Goal: Check status: Check status

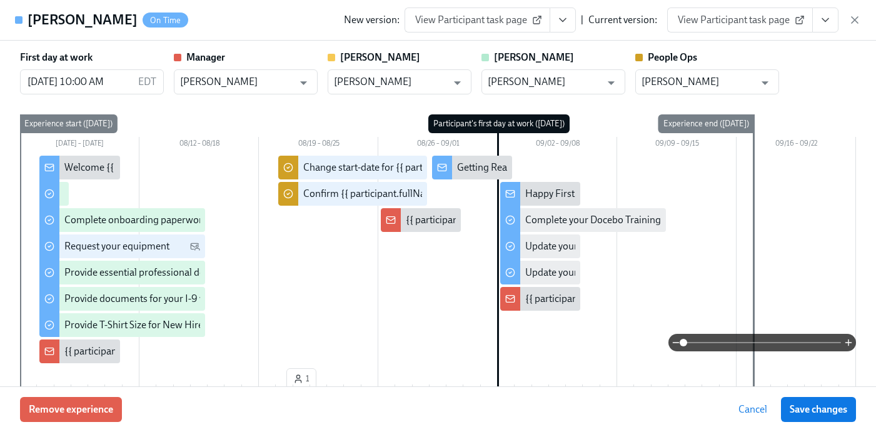
scroll to position [558, 0]
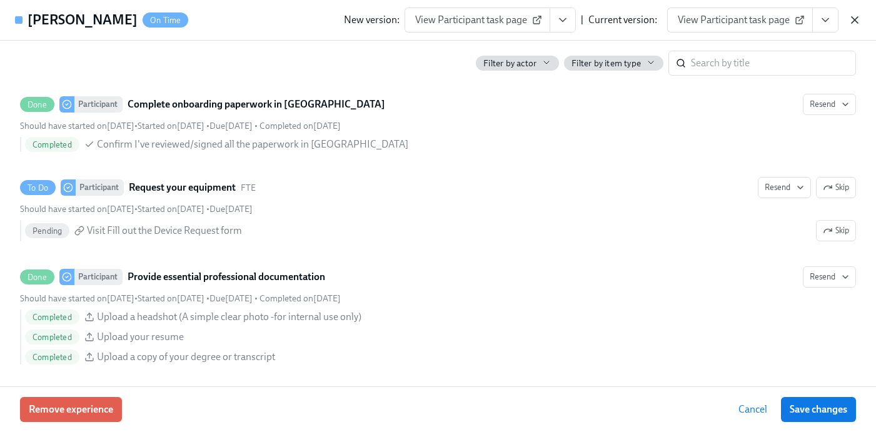
click at [857, 21] on icon "button" at bounding box center [854, 20] width 13 height 13
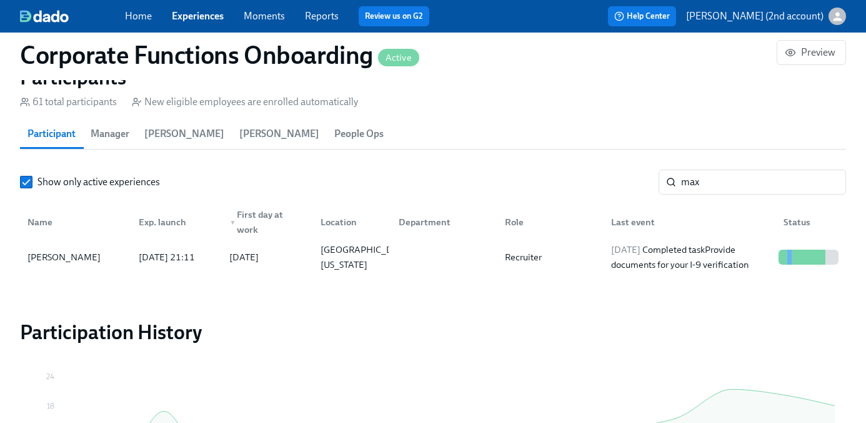
scroll to position [0, 7695]
click at [218, 14] on link "Experiences" at bounding box center [198, 16] width 52 height 12
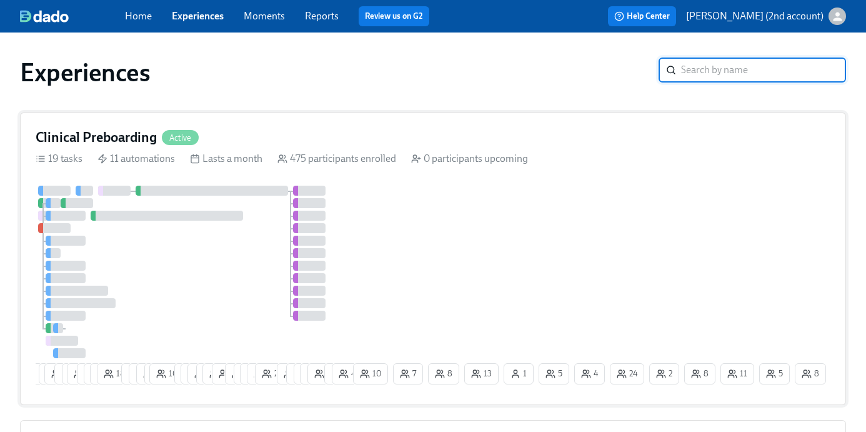
click at [164, 191] on div at bounding box center [212, 191] width 153 height 10
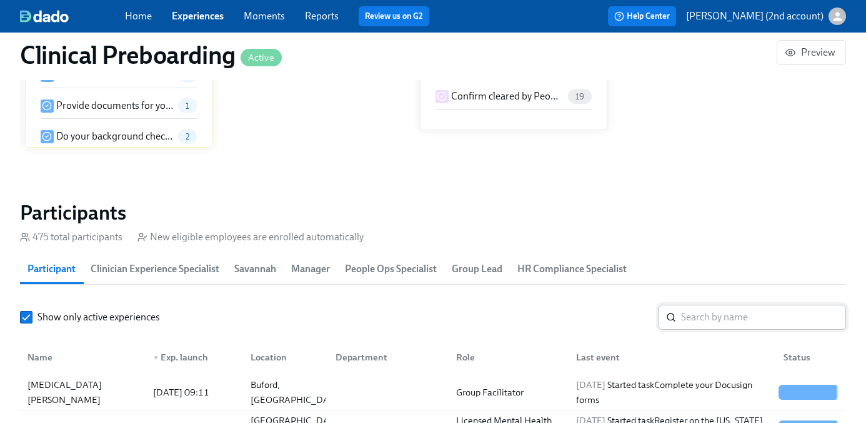
scroll to position [28, 0]
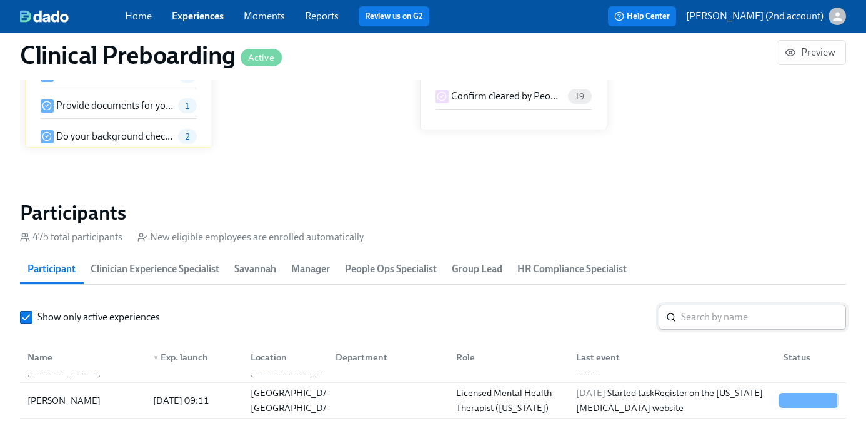
click at [748, 311] on input "search" at bounding box center [763, 316] width 165 height 25
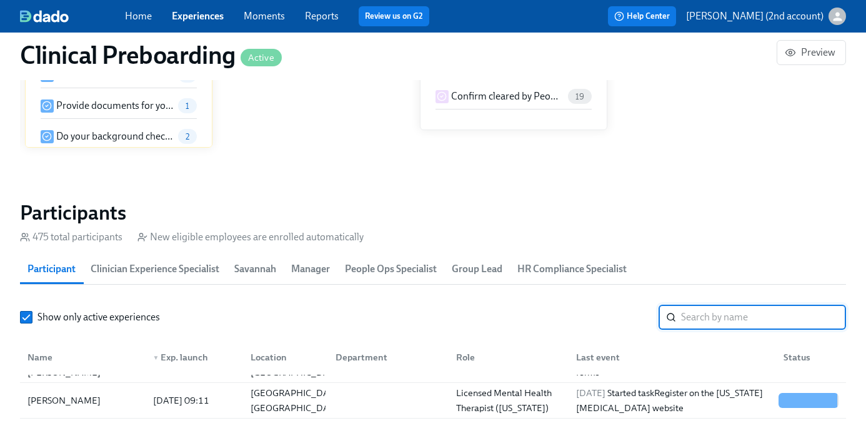
paste input "[PERSON_NAME]"
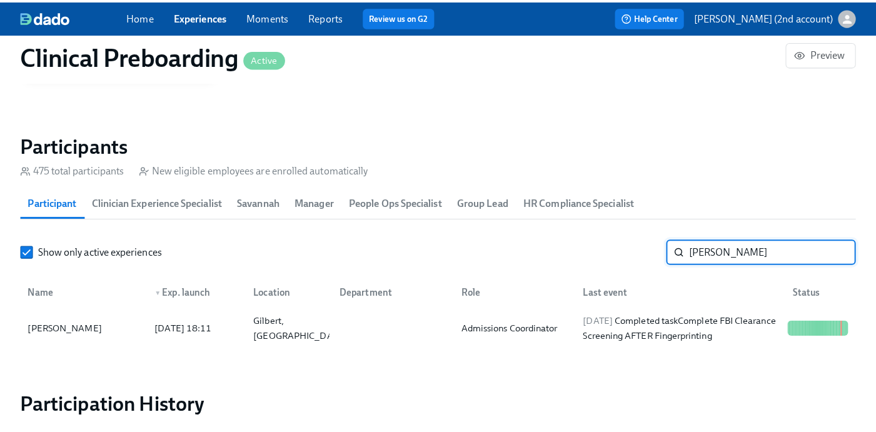
scroll to position [1288, 0]
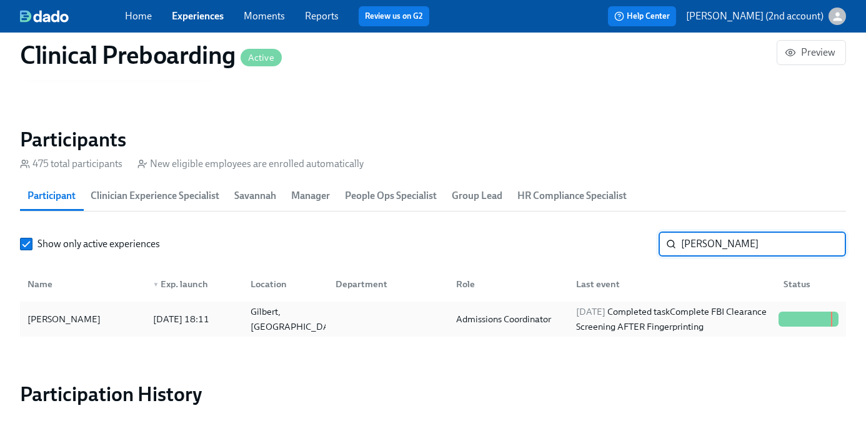
type input "[PERSON_NAME]"
click at [714, 329] on div "[DATE] Completed task Complete FBI Clearance Screening AFTER Fingerprinting" at bounding box center [672, 319] width 203 height 30
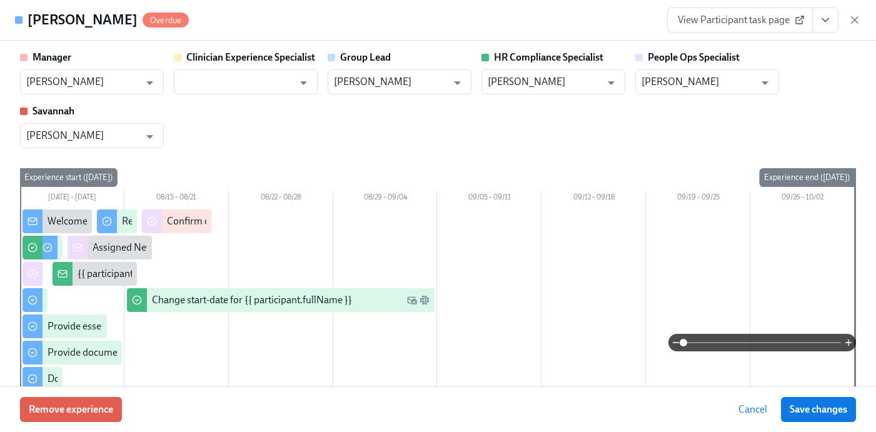
click at [828, 19] on icon "View task page" at bounding box center [825, 20] width 13 height 13
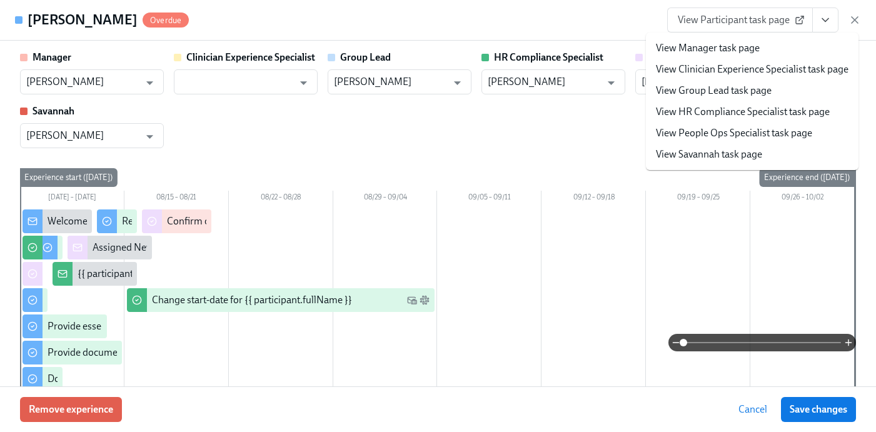
click at [747, 128] on link "View People Ops Specialist task page" at bounding box center [734, 133] width 156 height 14
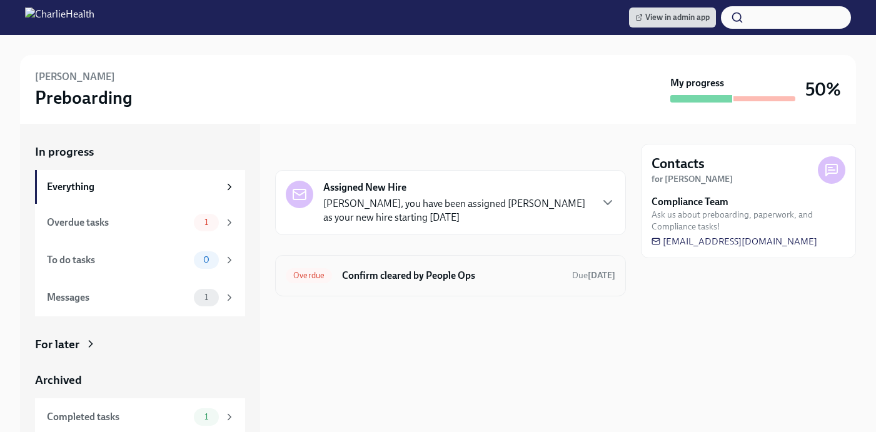
click at [497, 268] on div "Overdue Confirm cleared by People Ops Due today" at bounding box center [450, 276] width 329 height 20
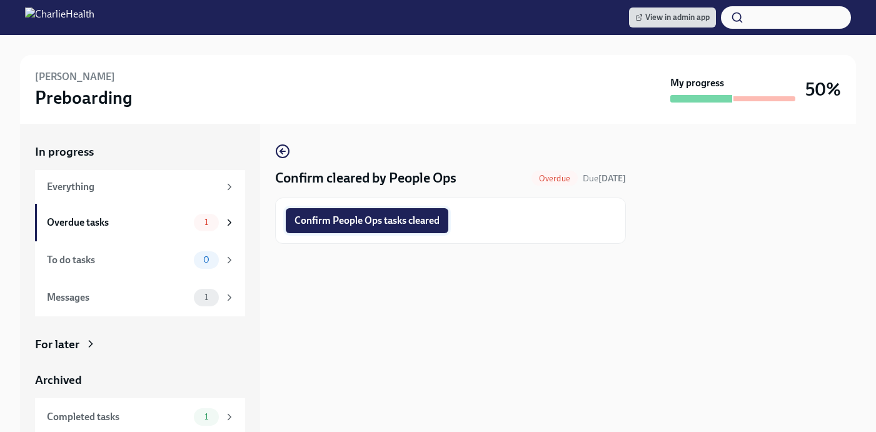
click at [406, 220] on span "Confirm People Ops tasks cleared" at bounding box center [366, 220] width 145 height 13
